Goal: Find contact information: Find contact information

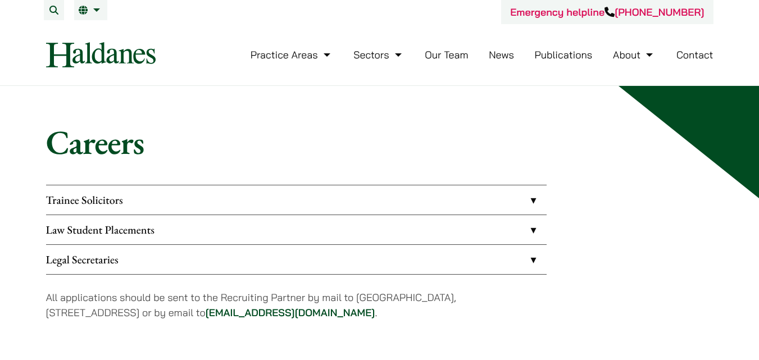
click at [407, 232] on link "Law Student Placements" at bounding box center [296, 229] width 501 height 29
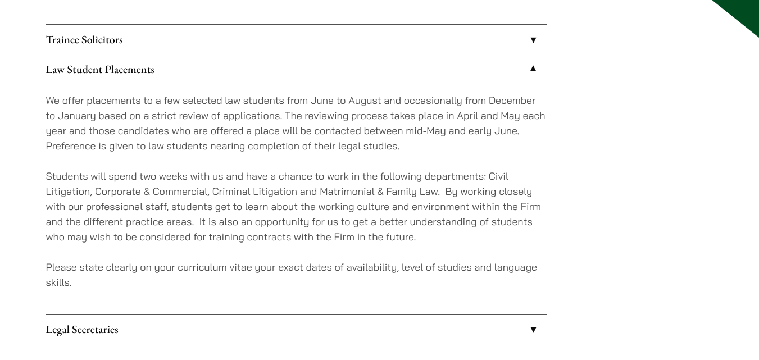
scroll to position [161, 0]
click at [710, 129] on div "Trainee Solicitors We look to recruit two to four top-quality trainee solicitor…" at bounding box center [379, 214] width 667 height 381
click at [712, 70] on div "Trainee Solicitors We look to recruit two to four top-quality trainee solicitor…" at bounding box center [379, 214] width 667 height 381
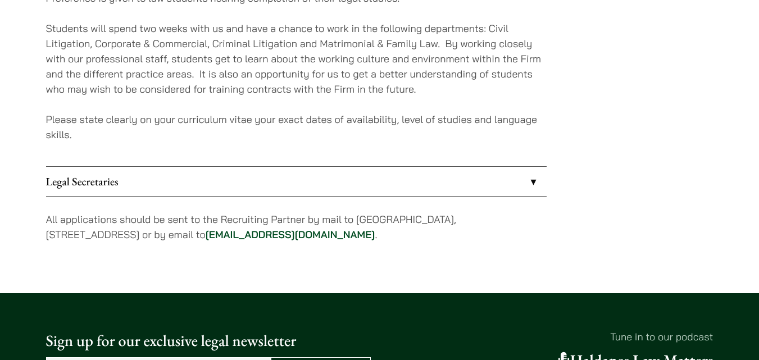
scroll to position [311, 0]
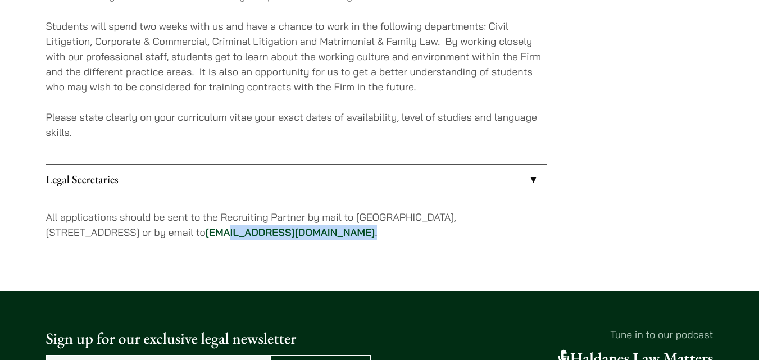
drag, startPoint x: 361, startPoint y: 232, endPoint x: 257, endPoint y: 233, distance: 104.5
click at [257, 233] on p "All applications should be sent to the Recruiting Partner by mail to [GEOGRAPHI…" at bounding box center [296, 225] width 501 height 30
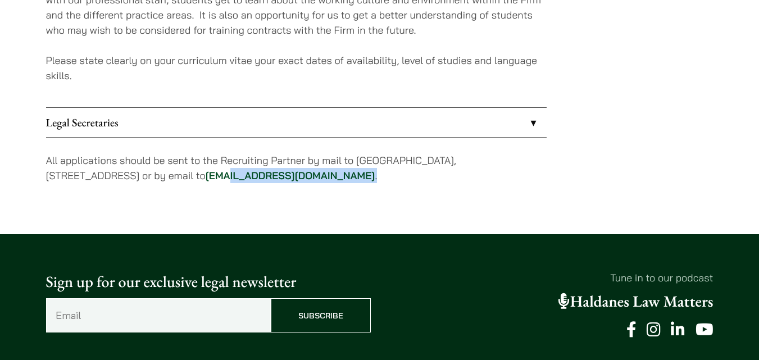
scroll to position [367, 0]
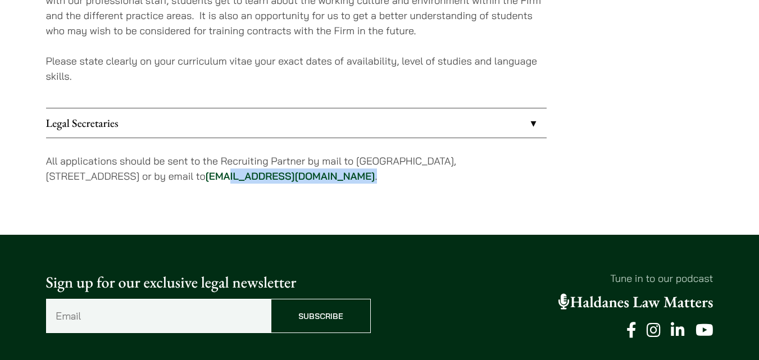
click at [371, 196] on div "Trainee Solicitors We look to recruit two to four top-quality trainee solicitor…" at bounding box center [296, 8] width 501 height 381
drag, startPoint x: 361, startPoint y: 175, endPoint x: 237, endPoint y: 178, distance: 123.6
click at [237, 178] on p "All applications should be sent to the Recruiting Partner by mail to [GEOGRAPHI…" at bounding box center [296, 168] width 501 height 30
copy p "[EMAIL_ADDRESS][DOMAIN_NAME] ."
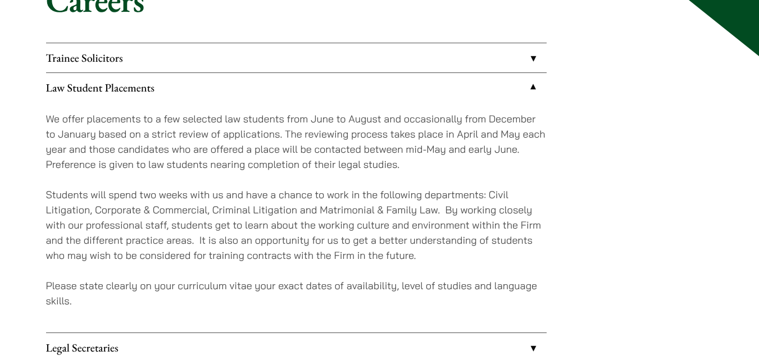
scroll to position [176, 0]
